Goal: Check status: Check status

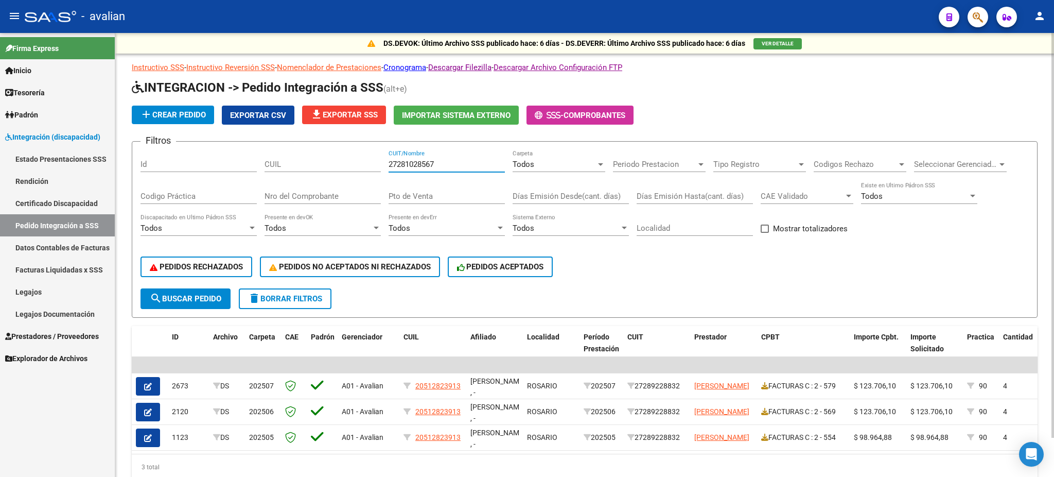
type input "27281028567"
click at [180, 297] on span "search Buscar Pedido" at bounding box center [186, 298] width 72 height 9
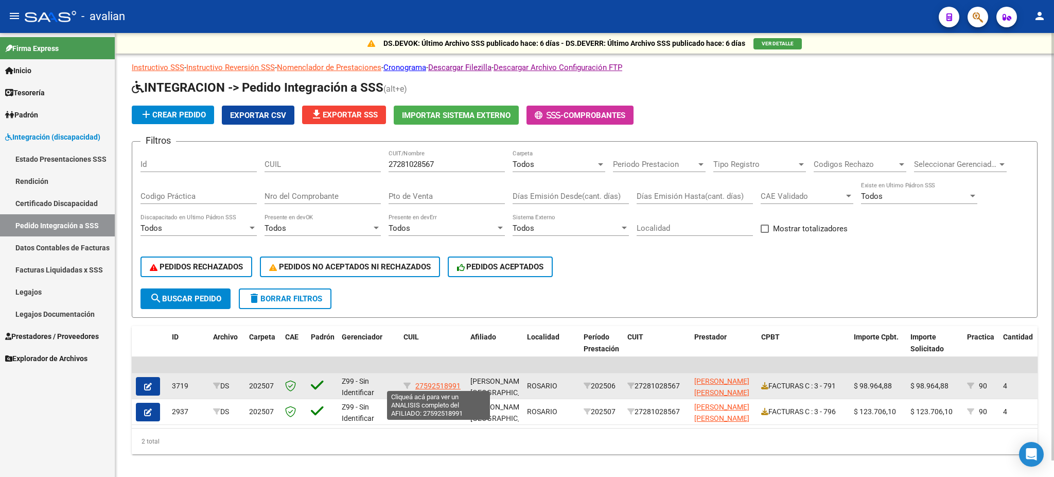
click at [442, 382] on span "27592518991" at bounding box center [437, 386] width 45 height 8
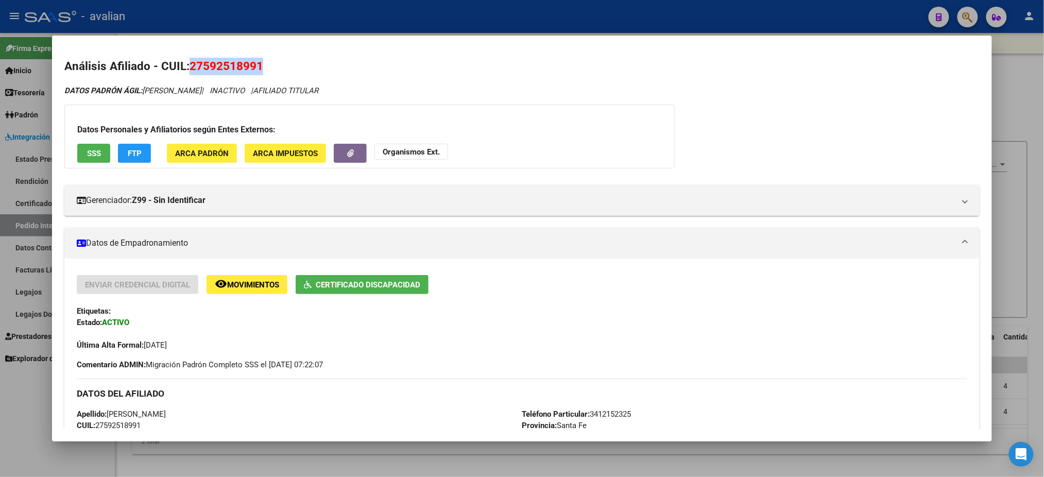
drag, startPoint x: 265, startPoint y: 69, endPoint x: 183, endPoint y: 61, distance: 81.7
click at [183, 61] on h2 "Análisis Afiliado - CUIL: 27592518991" at bounding box center [521, 67] width 914 height 18
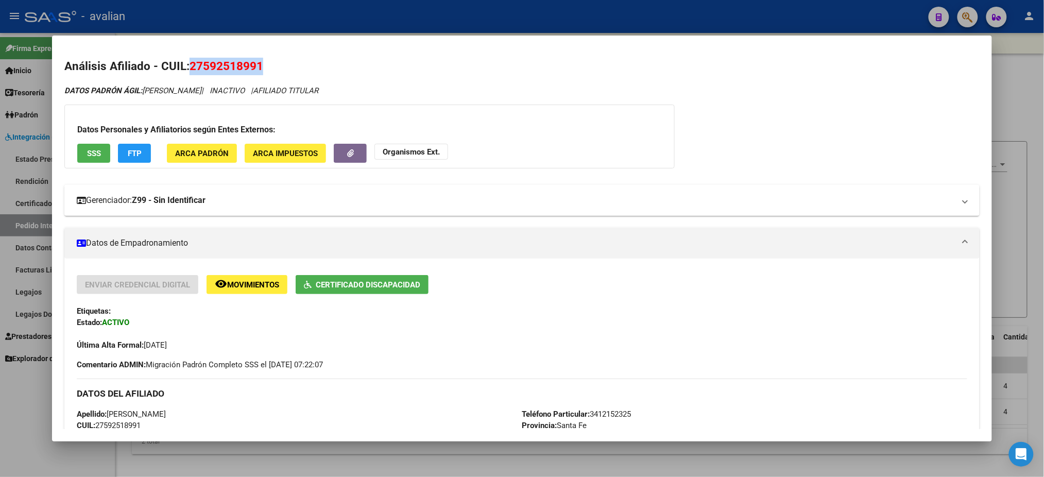
copy h2 "27592518991"
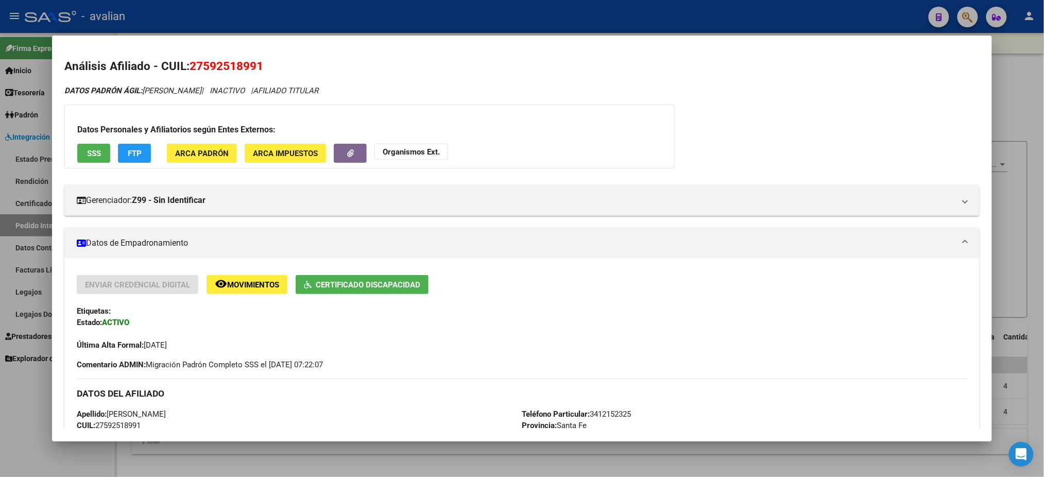
drag, startPoint x: 9, startPoint y: 407, endPoint x: 12, endPoint y: 387, distance: 20.8
click at [9, 407] on div at bounding box center [522, 238] width 1044 height 477
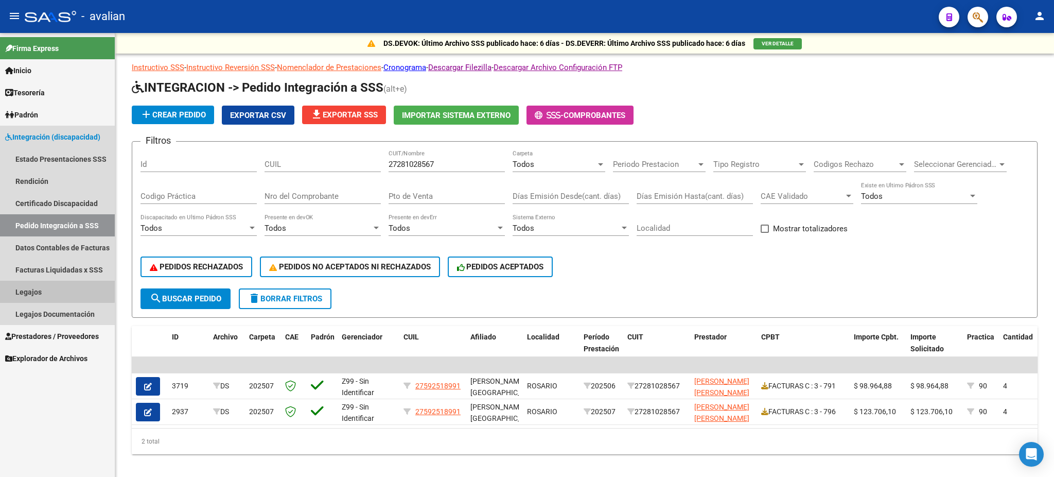
click at [31, 289] on link "Legajos" at bounding box center [57, 292] width 115 height 22
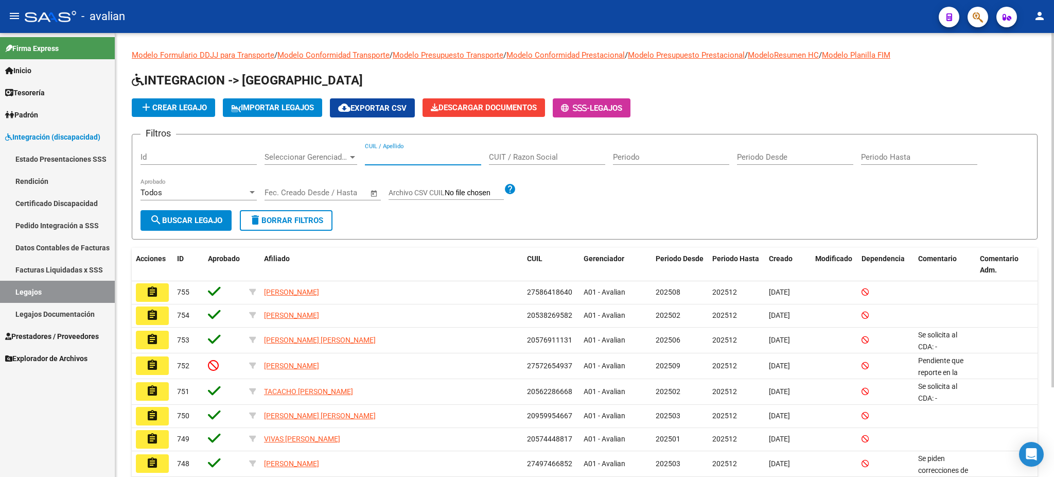
click at [414, 154] on input "CUIL / Apellido" at bounding box center [423, 156] width 116 height 9
paste input "27592518991"
click at [153, 217] on mat-icon "search" at bounding box center [156, 220] width 12 height 12
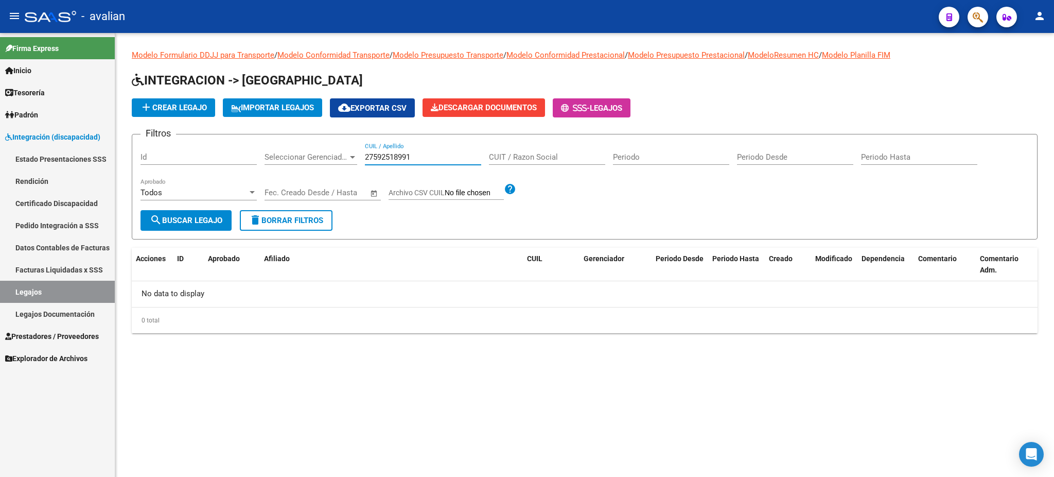
drag, startPoint x: 414, startPoint y: 155, endPoint x: 356, endPoint y: 163, distance: 58.7
click at [356, 163] on div "Filtros Id Seleccionar Gerenciador Seleccionar Gerenciador 27592518991 CUIL / A…" at bounding box center [585, 176] width 889 height 67
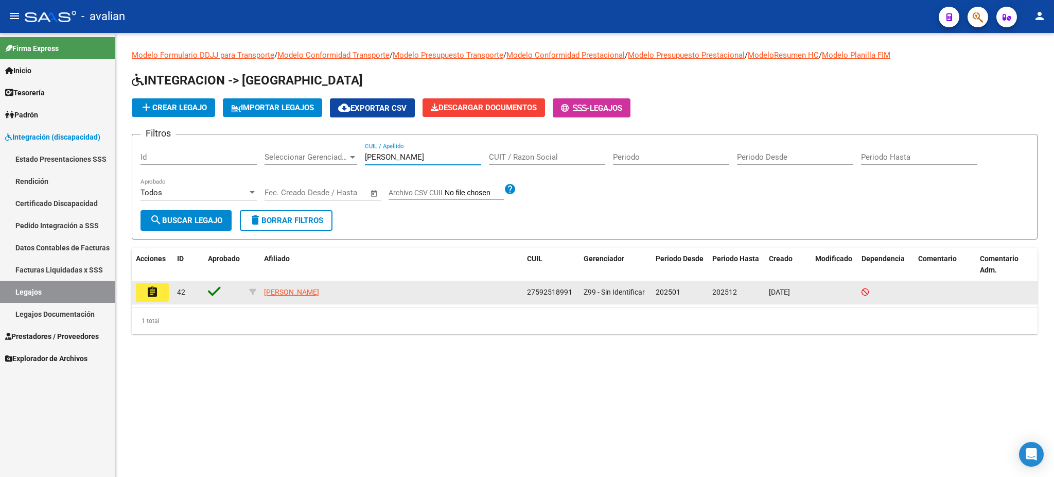
type input "[PERSON_NAME]"
click at [150, 292] on mat-icon "assignment" at bounding box center [152, 292] width 12 height 12
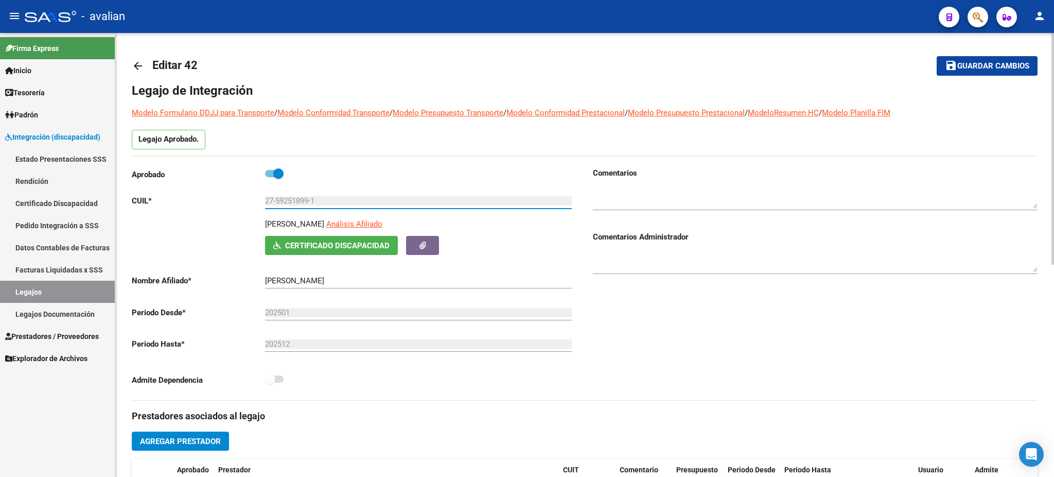
drag, startPoint x: 280, startPoint y: 202, endPoint x: 245, endPoint y: 205, distance: 35.2
click at [245, 205] on app-form-text-field "CUIL * 27-59251899-1 Ingresar CUIL" at bounding box center [352, 200] width 440 height 9
click at [50, 313] on link "Legajos Documentación" at bounding box center [57, 314] width 115 height 22
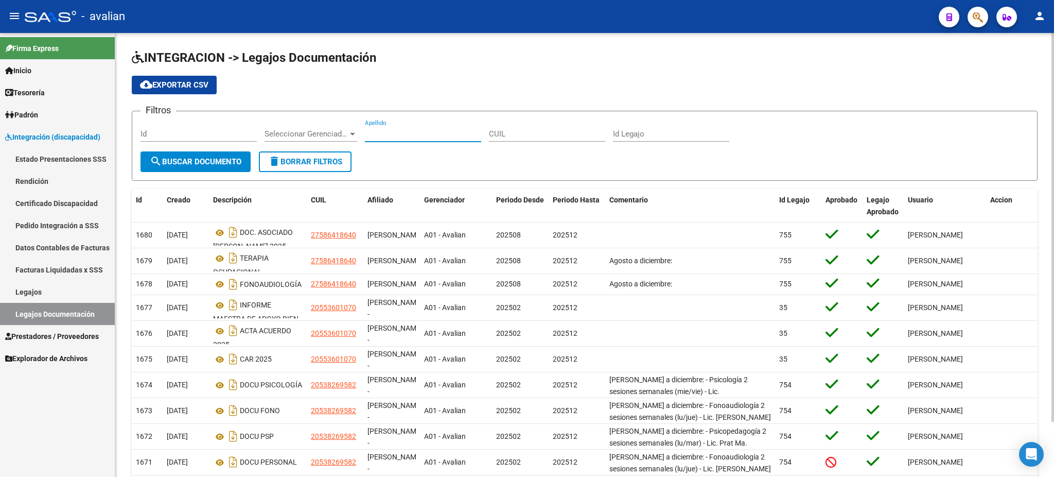
click at [393, 131] on input "Apellido" at bounding box center [423, 133] width 116 height 9
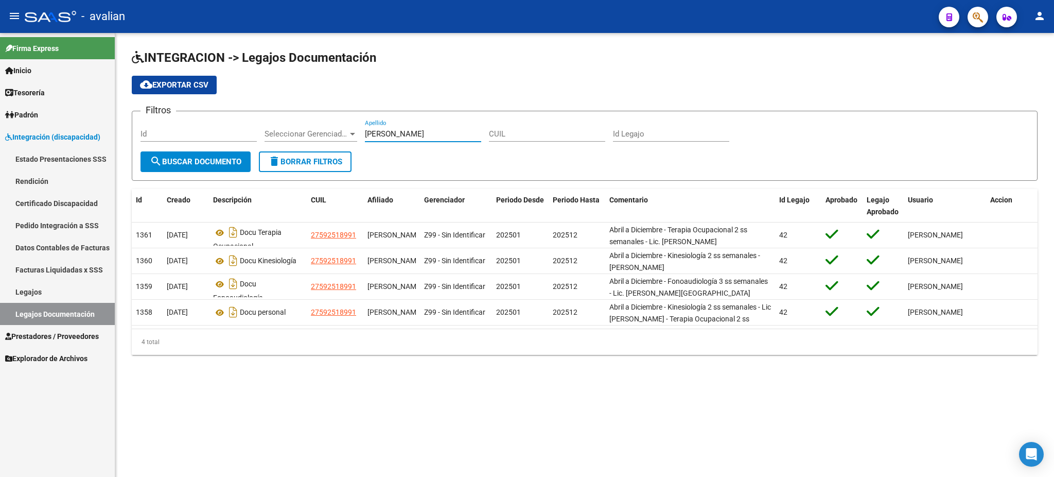
type input "[PERSON_NAME]"
click at [167, 88] on span "cloud_download Exportar CSV" at bounding box center [174, 84] width 68 height 9
drag, startPoint x: 45, startPoint y: 266, endPoint x: 51, endPoint y: 267, distance: 6.3
click at [45, 266] on link "Facturas Liquidadas x SSS" at bounding box center [57, 269] width 115 height 22
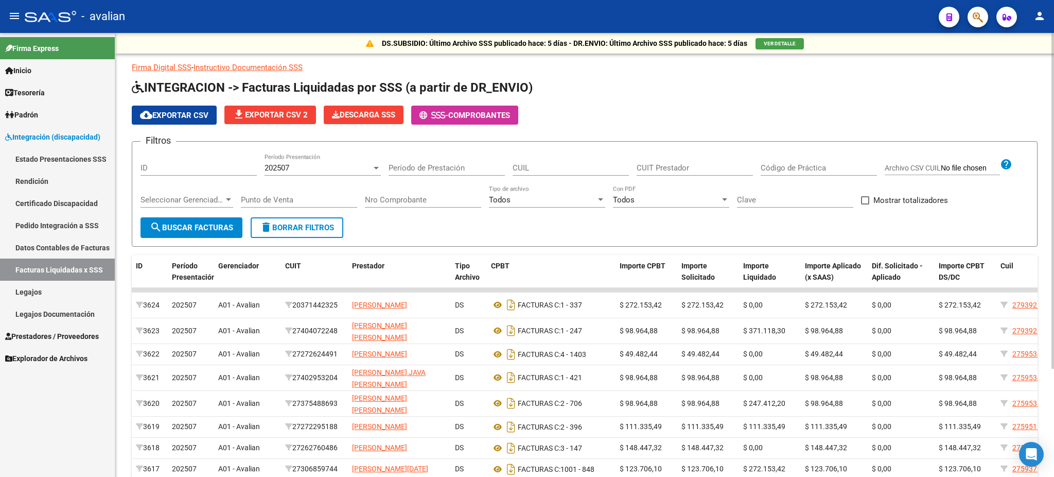
click at [670, 162] on div "CUIT Prestador" at bounding box center [695, 164] width 116 height 22
paste input "27-28102856-7"
type input "27-28102856-7"
click at [356, 167] on div "202507" at bounding box center [318, 167] width 107 height 9
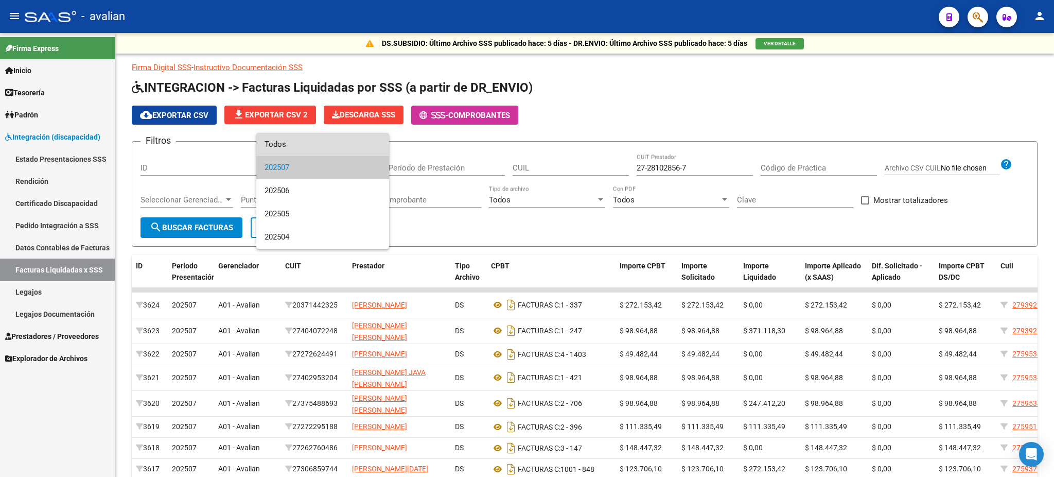
click at [279, 138] on span "Todos" at bounding box center [323, 144] width 116 height 23
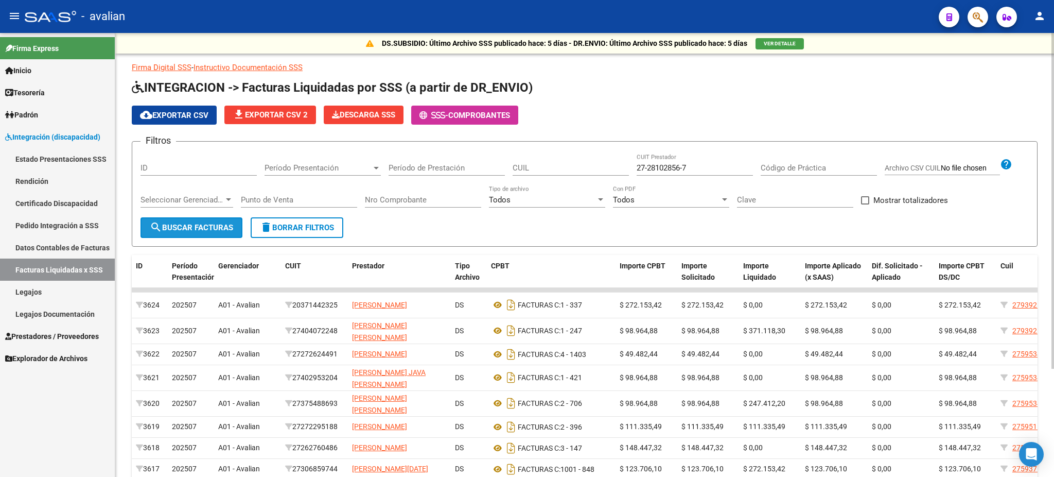
click at [188, 228] on span "search Buscar Facturas" at bounding box center [191, 227] width 83 height 9
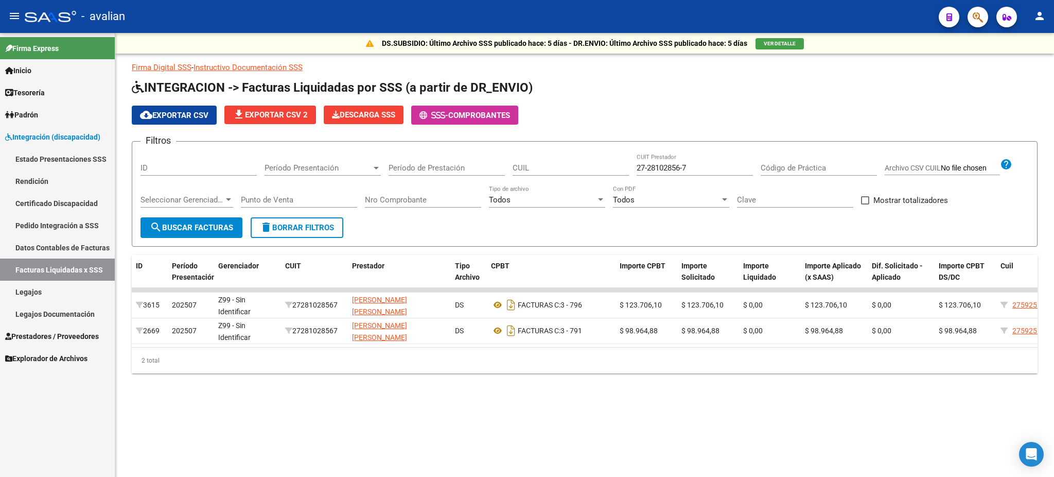
click at [490, 446] on mat-sidenav-content "DS.SUBSIDIO: Último Archivo SSS publicado hace: 5 días - DR.ENVIO: Último Archi…" at bounding box center [584, 255] width 939 height 444
